Goal: Transaction & Acquisition: Subscribe to service/newsletter

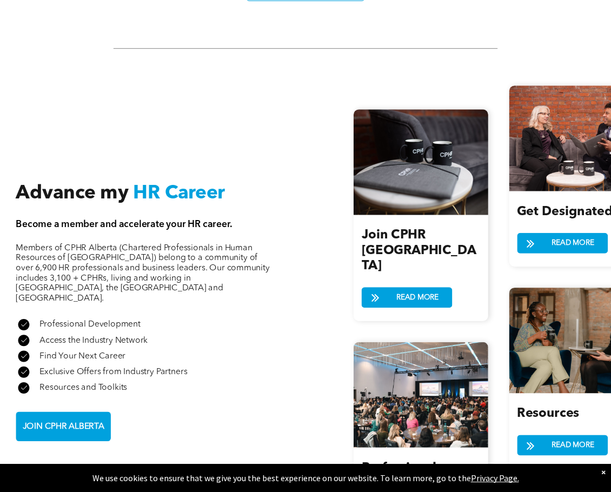
scroll to position [1082, 0]
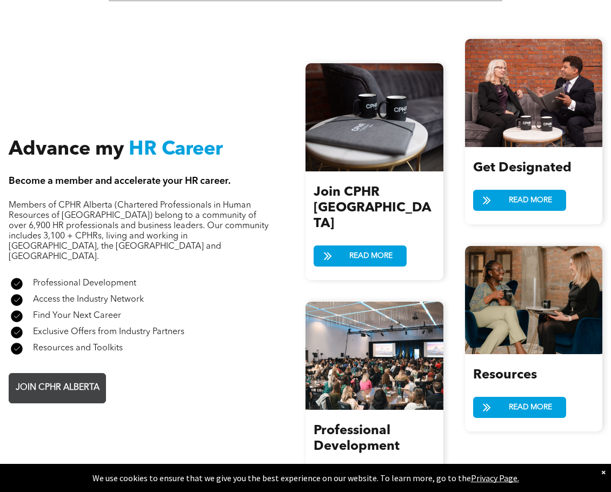
click at [75, 377] on span "JOIN CPHR ALBERTA" at bounding box center [57, 387] width 91 height 21
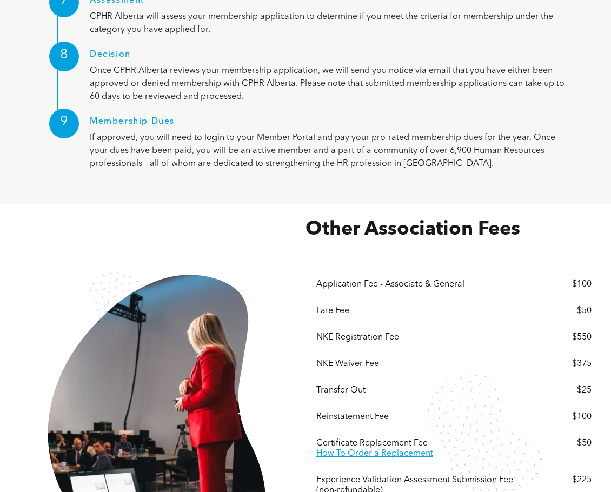
scroll to position [1893, 0]
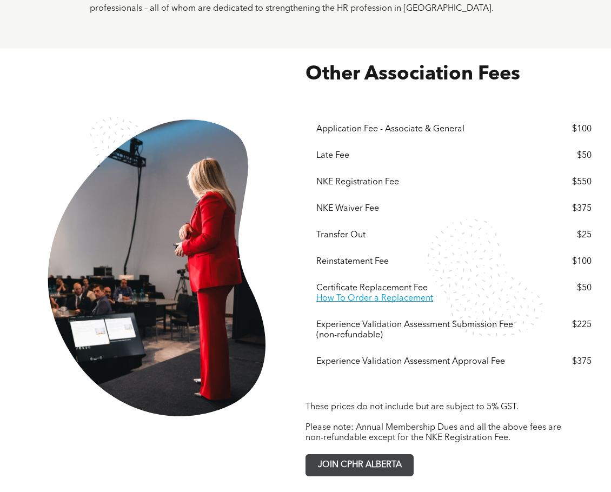
click at [341, 455] on span "JOIN CPHR ALBERTA" at bounding box center [359, 465] width 91 height 21
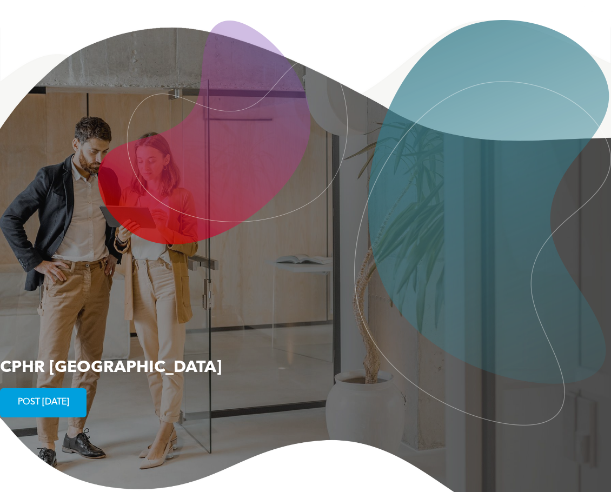
scroll to position [1622, 0]
